Goal: Navigation & Orientation: Understand site structure

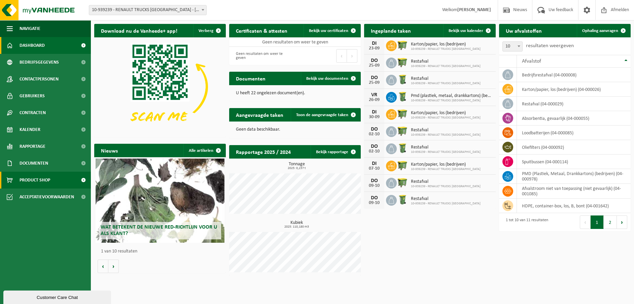
click at [36, 180] on span "Product Shop" at bounding box center [35, 180] width 31 height 17
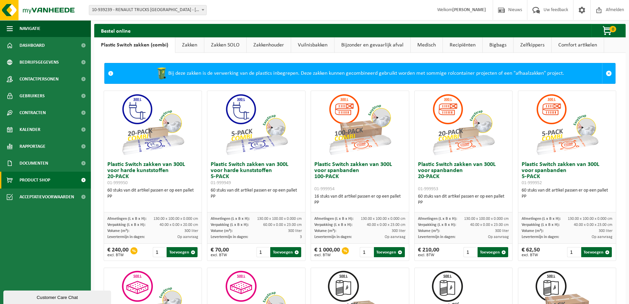
click at [187, 44] on link "Zakken" at bounding box center [189, 44] width 29 height 15
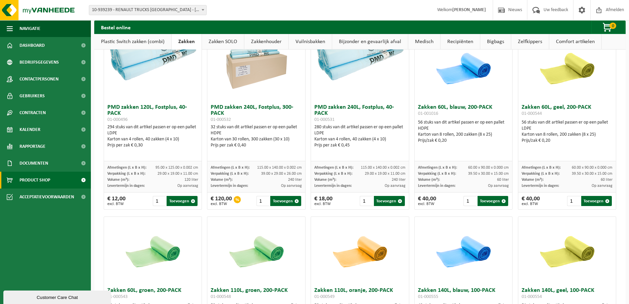
scroll to position [590, 0]
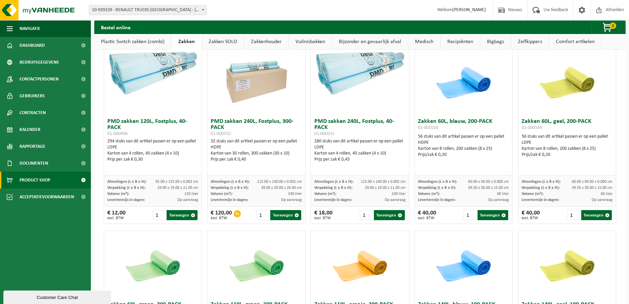
click at [216, 43] on link "Zakken SOLO" at bounding box center [223, 41] width 42 height 15
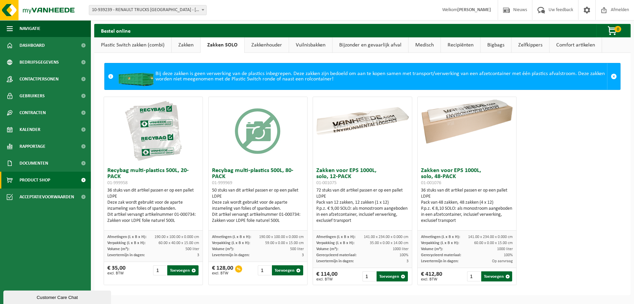
click at [276, 45] on link "Zakkenhouder" at bounding box center [267, 44] width 44 height 15
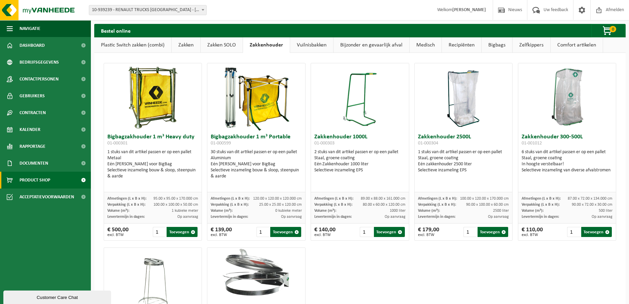
click at [308, 44] on link "Vuilnisbakken" at bounding box center [311, 44] width 43 height 15
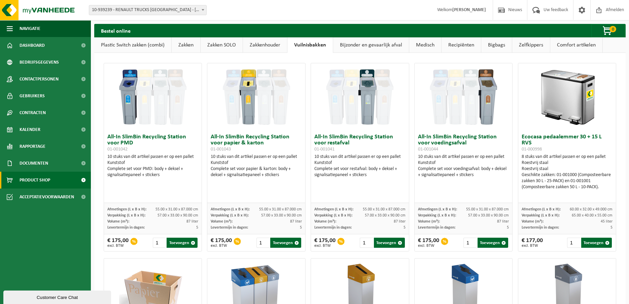
click at [367, 42] on link "Bijzonder en gevaarlijk afval" at bounding box center [371, 44] width 76 height 15
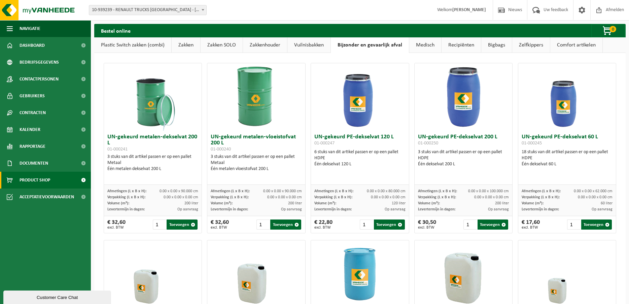
click at [430, 46] on link "Medisch" at bounding box center [425, 44] width 32 height 15
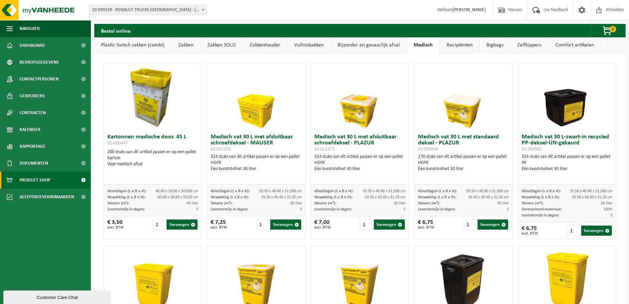
click at [456, 46] on link "Recipiënten" at bounding box center [459, 44] width 39 height 15
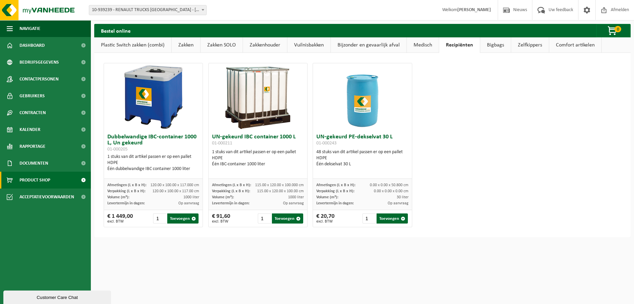
click at [492, 44] on link "Bigbags" at bounding box center [495, 44] width 31 height 15
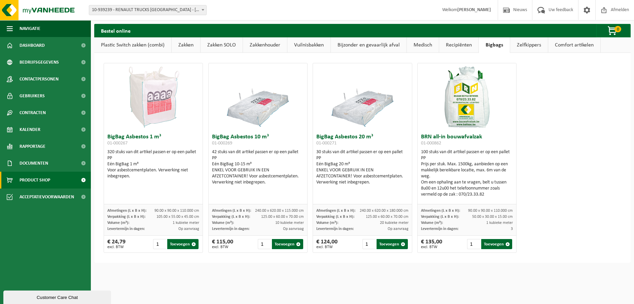
click at [529, 44] on link "Zelfkippers" at bounding box center [529, 44] width 38 height 15
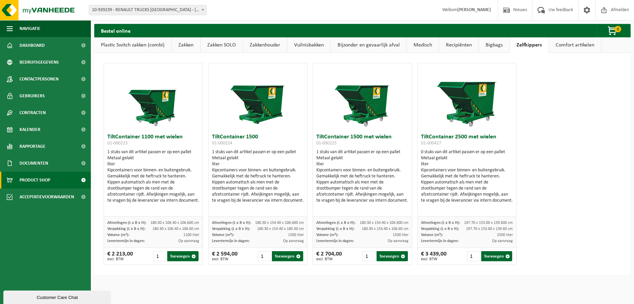
click at [576, 42] on link "Comfort artikelen" at bounding box center [575, 44] width 52 height 15
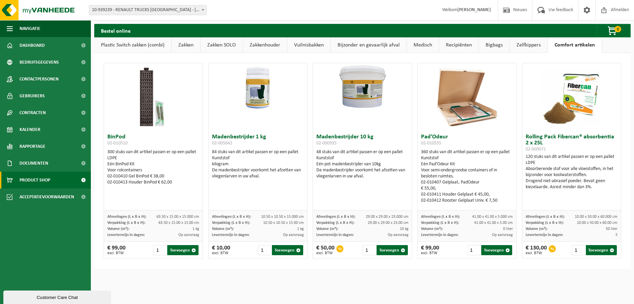
click at [114, 45] on link "Plastic Switch zakken (combi)" at bounding box center [132, 44] width 77 height 15
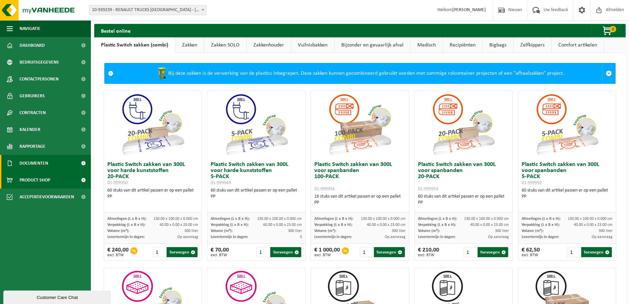
click at [29, 164] on span "Documenten" at bounding box center [34, 163] width 29 height 17
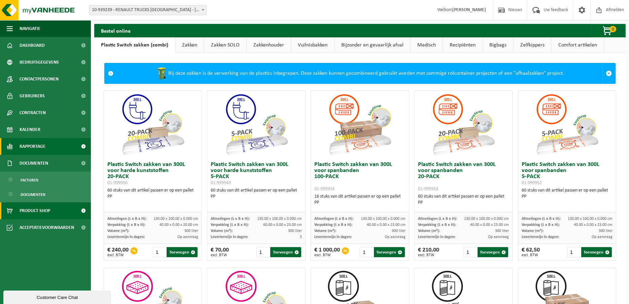
click at [37, 145] on span "Rapportage" at bounding box center [33, 146] width 26 height 17
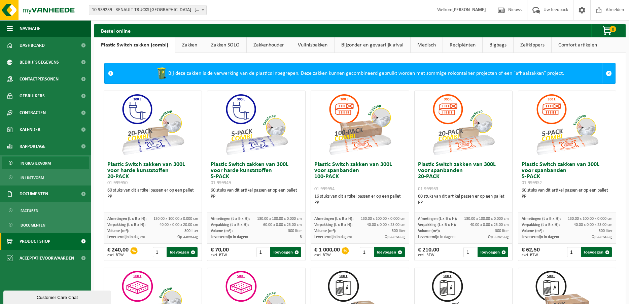
click at [38, 163] on span "In grafiekvorm" at bounding box center [36, 163] width 30 height 13
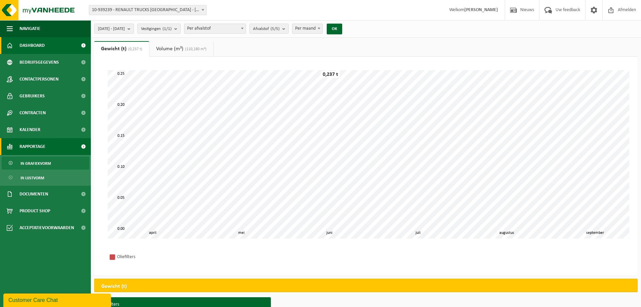
click at [40, 42] on span "Dashboard" at bounding box center [32, 45] width 25 height 17
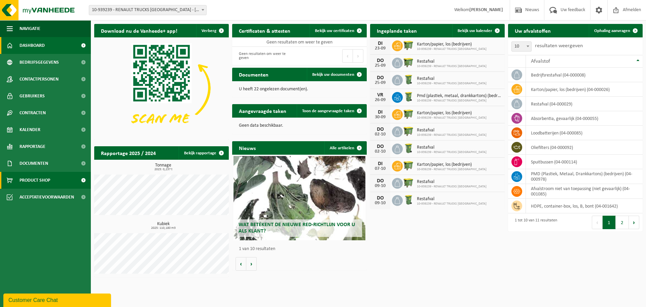
click at [38, 180] on span "Product Shop" at bounding box center [35, 180] width 31 height 17
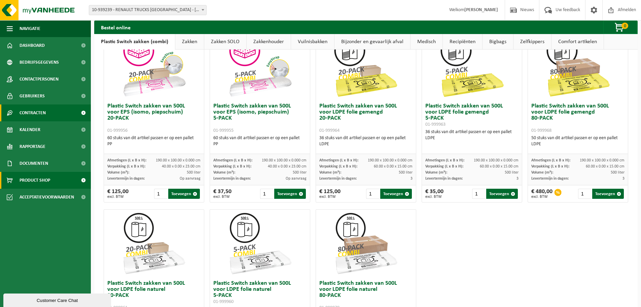
scroll to position [224, 0]
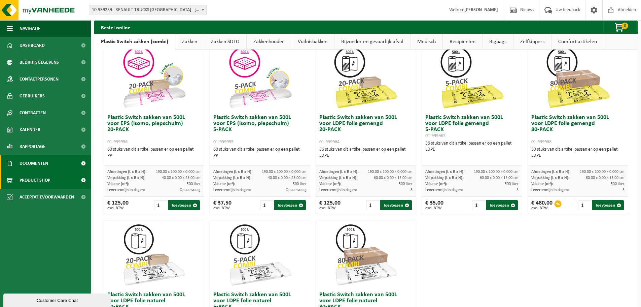
click at [39, 161] on span "Documenten" at bounding box center [34, 163] width 29 height 17
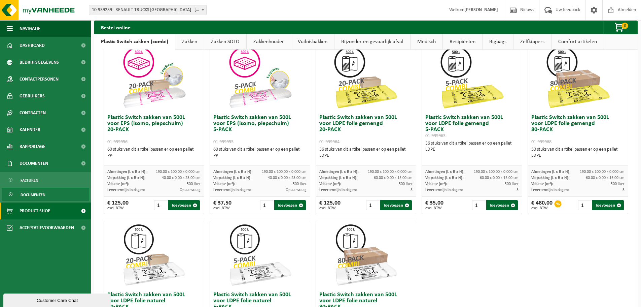
click at [36, 193] on span "Documenten" at bounding box center [33, 194] width 25 height 13
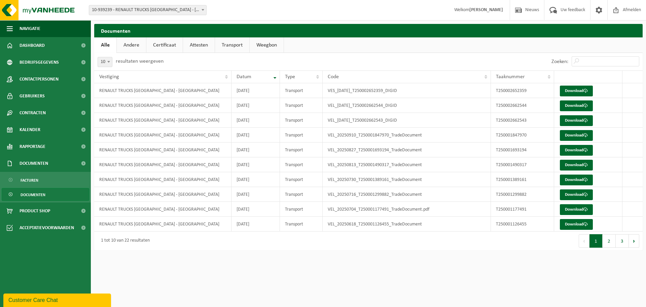
click at [134, 44] on link "Andere" at bounding box center [131, 44] width 29 height 15
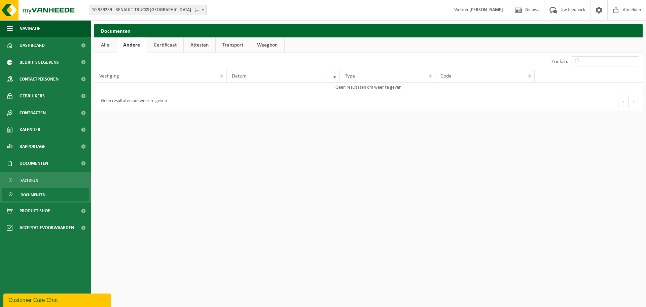
click at [168, 46] on link "Certificaat" at bounding box center [165, 44] width 36 height 15
click at [197, 46] on link "Attesten" at bounding box center [199, 44] width 32 height 15
click at [240, 44] on link "Transport" at bounding box center [233, 44] width 34 height 15
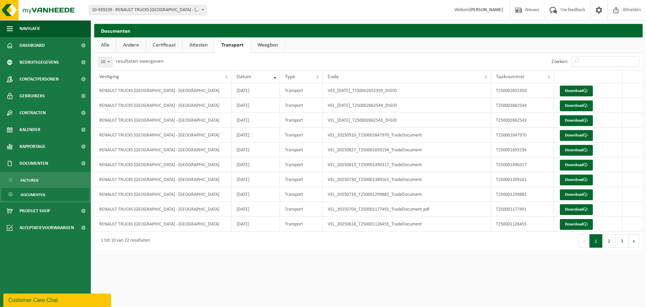
click at [279, 44] on link "Weegbon" at bounding box center [268, 44] width 34 height 15
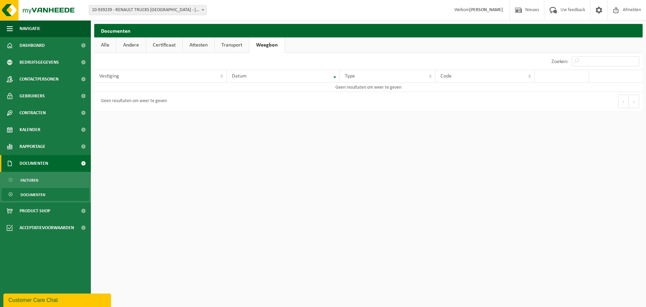
click at [36, 163] on span "Documenten" at bounding box center [34, 163] width 29 height 17
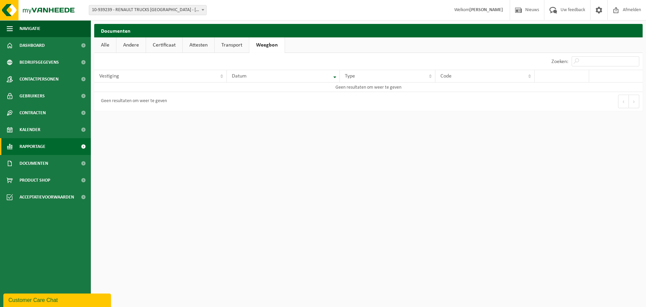
click at [39, 149] on span "Rapportage" at bounding box center [33, 146] width 26 height 17
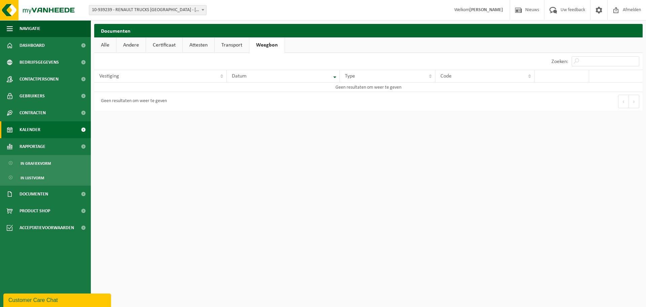
click at [41, 132] on link "Kalender" at bounding box center [45, 129] width 91 height 17
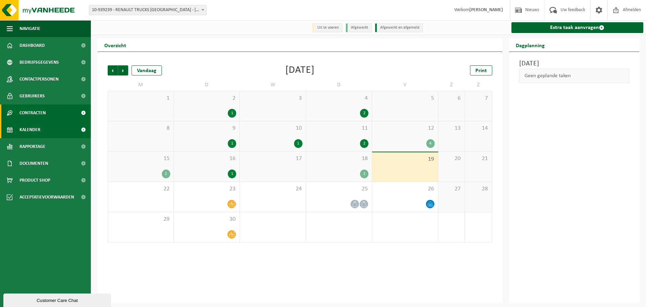
click at [42, 112] on span "Contracten" at bounding box center [33, 112] width 26 height 17
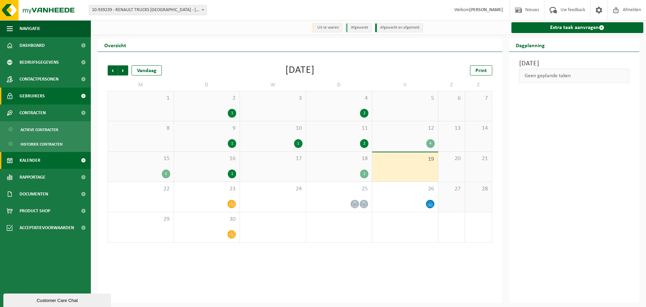
click at [44, 100] on span "Gebruikers" at bounding box center [32, 96] width 25 height 17
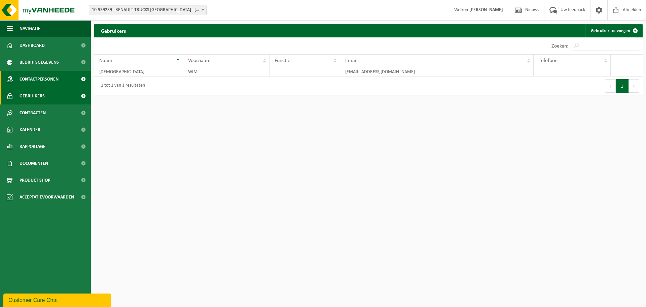
click at [45, 81] on span "Contactpersonen" at bounding box center [39, 79] width 39 height 17
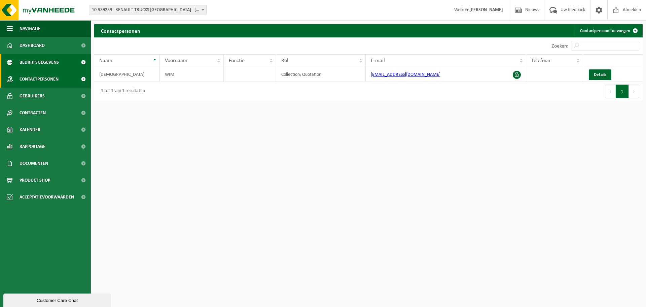
click at [49, 65] on span "Bedrijfsgegevens" at bounding box center [39, 62] width 39 height 17
